Goal: Find specific page/section

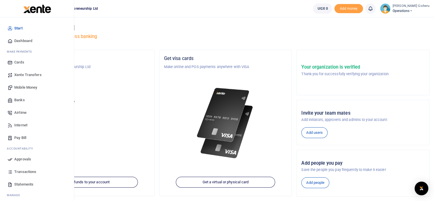
scroll to position [15, 0]
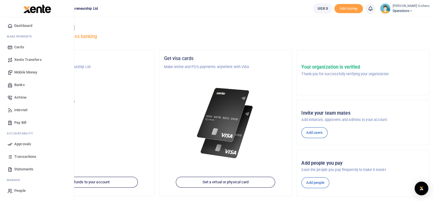
click at [25, 154] on span "Transactions" at bounding box center [25, 157] width 22 height 6
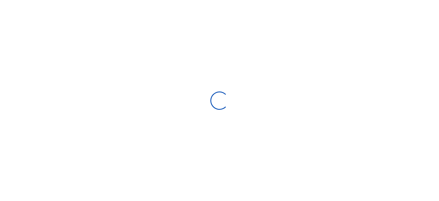
select select
type input "[DATE] - [DATE]"
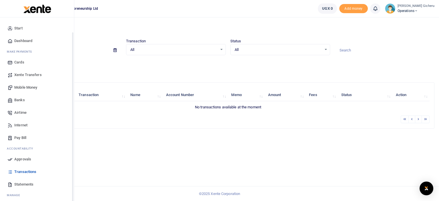
scroll to position [15, 0]
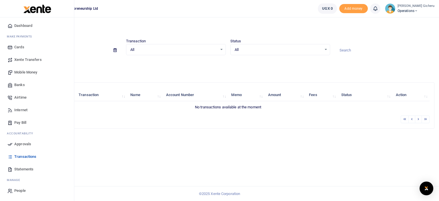
click at [19, 168] on span "Statements" at bounding box center [23, 169] width 19 height 6
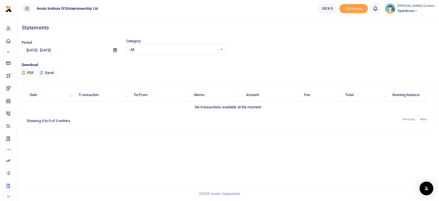
click at [414, 9] on span "Operations" at bounding box center [415, 10] width 37 height 5
click at [401, 41] on link "Applications" at bounding box center [404, 42] width 50 height 8
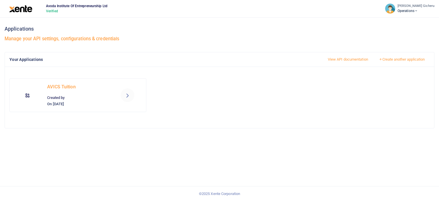
click at [344, 58] on link "View API documentation" at bounding box center [348, 60] width 50 height 10
